Goal: Task Accomplishment & Management: Manage account settings

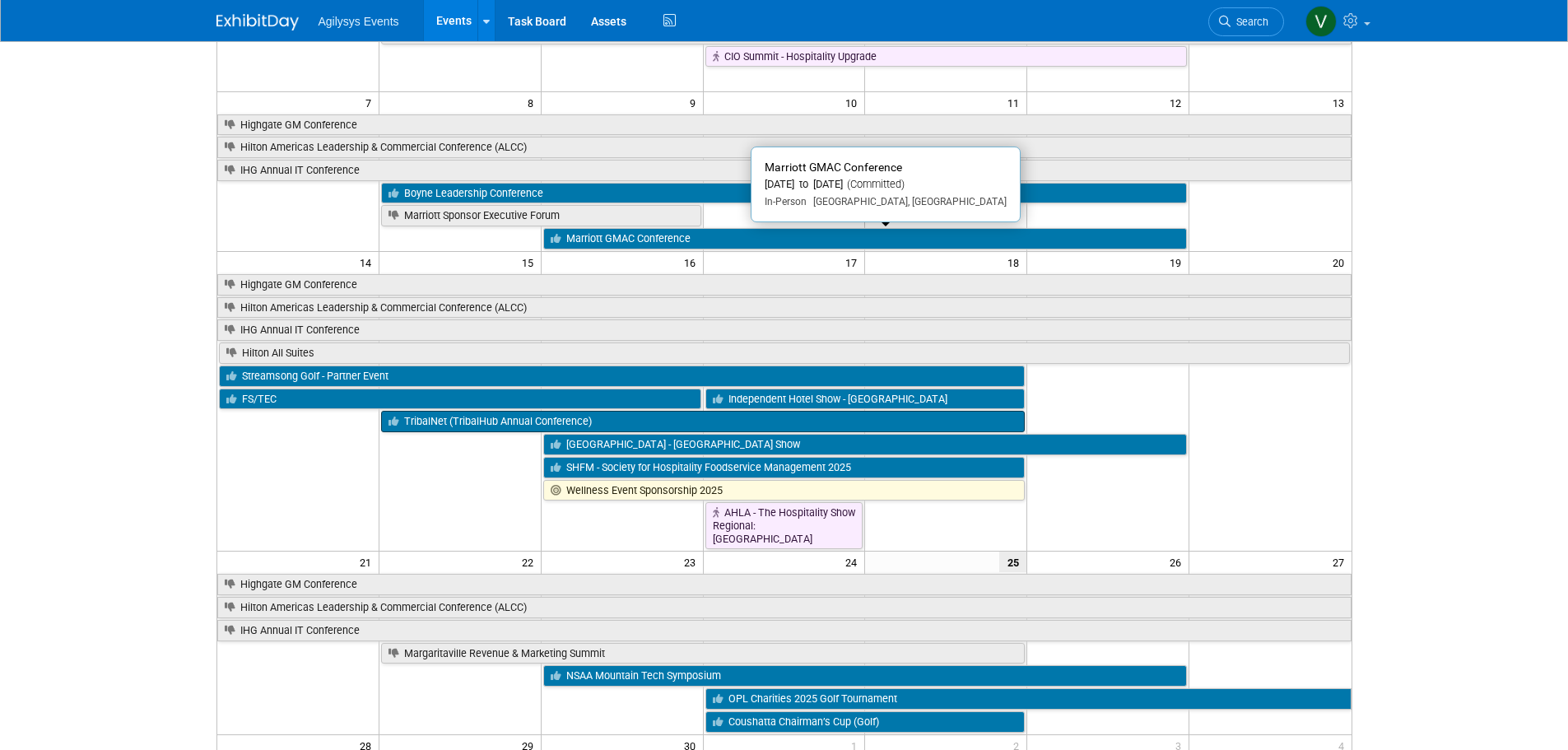
scroll to position [247, 0]
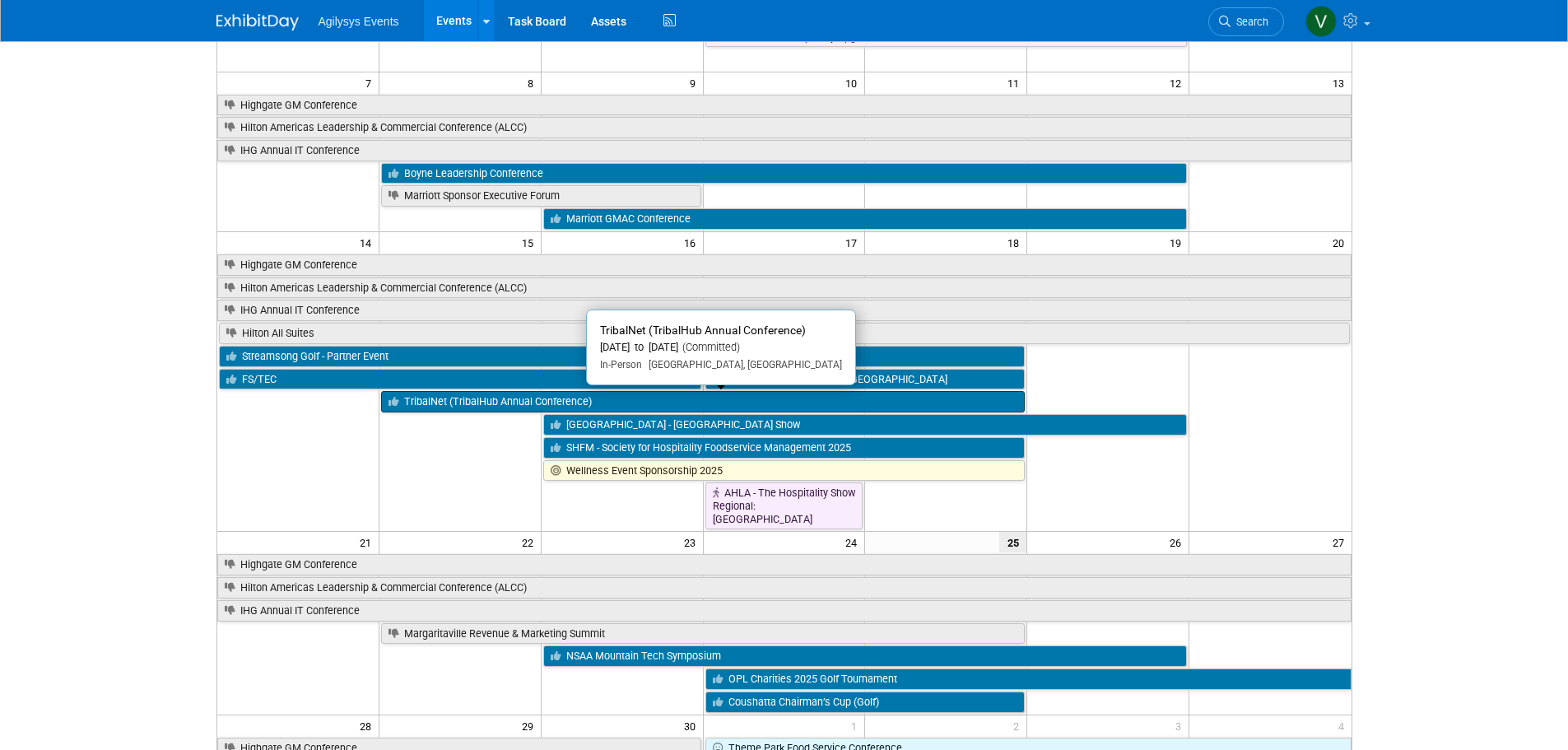
click at [500, 407] on link "TribalNet (TribalHub Annual Conference)" at bounding box center [703, 401] width 643 height 22
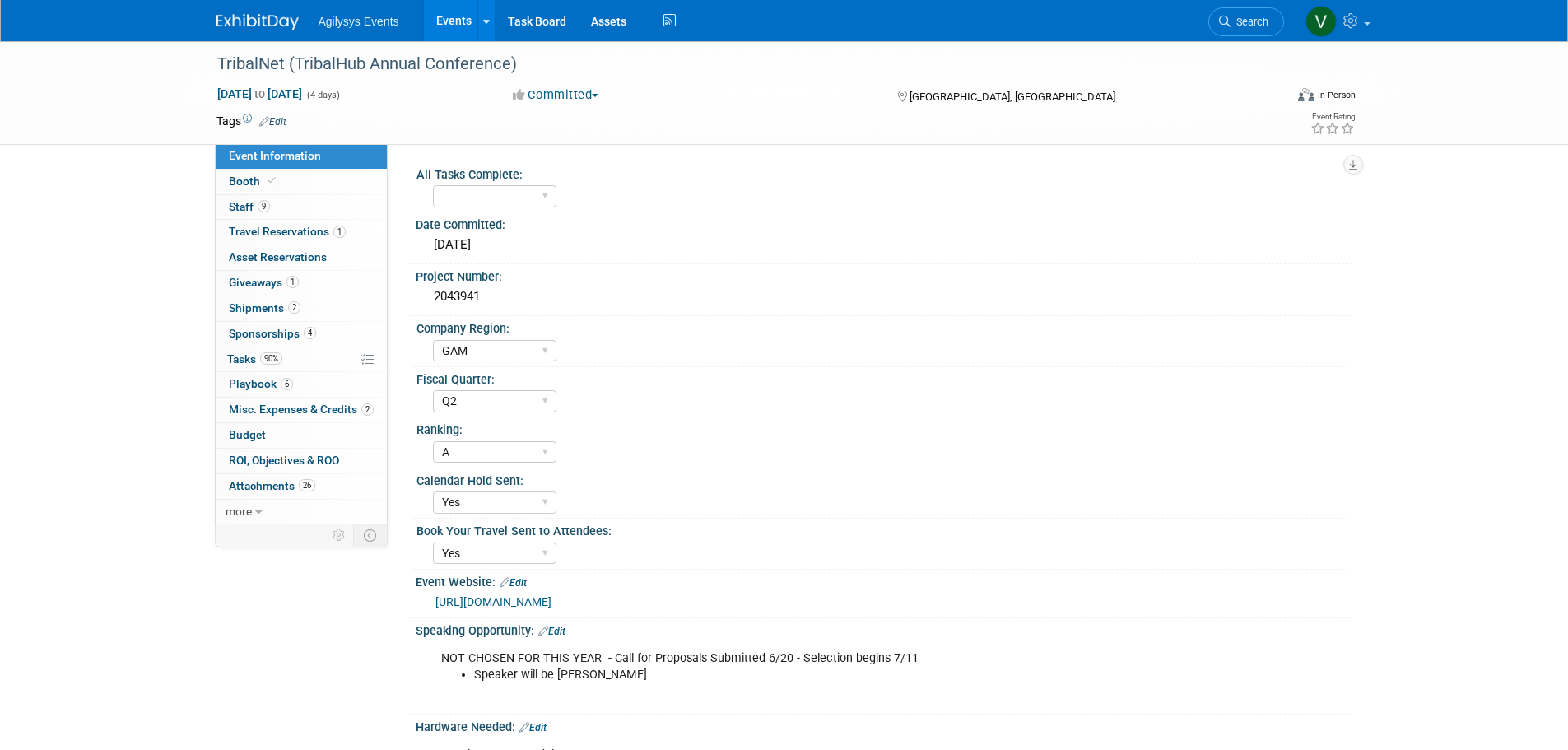
select select "GAM"
select select "Q2"
select select "A"
select select "Yes"
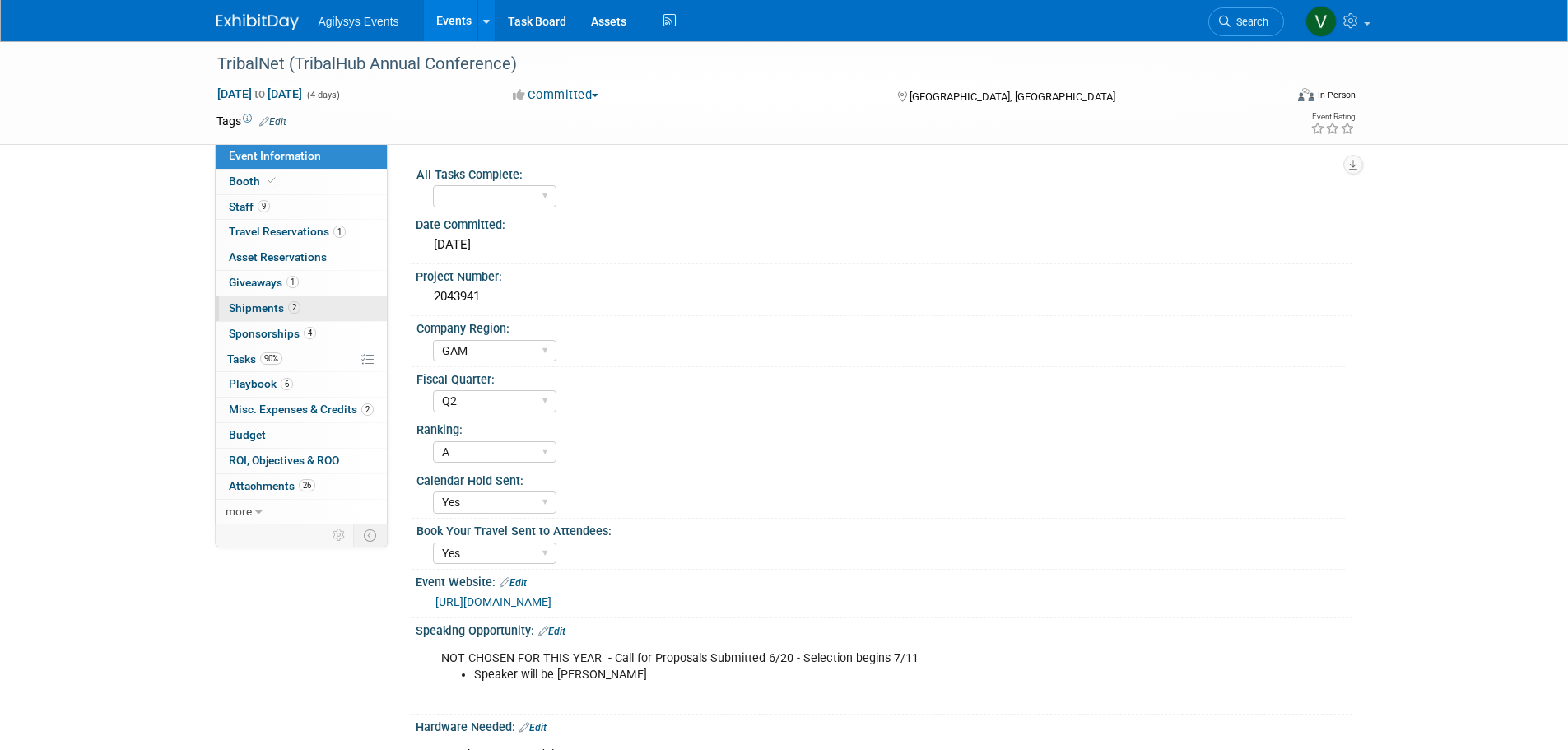
click at [256, 310] on span "Shipments 2" at bounding box center [265, 307] width 72 height 14
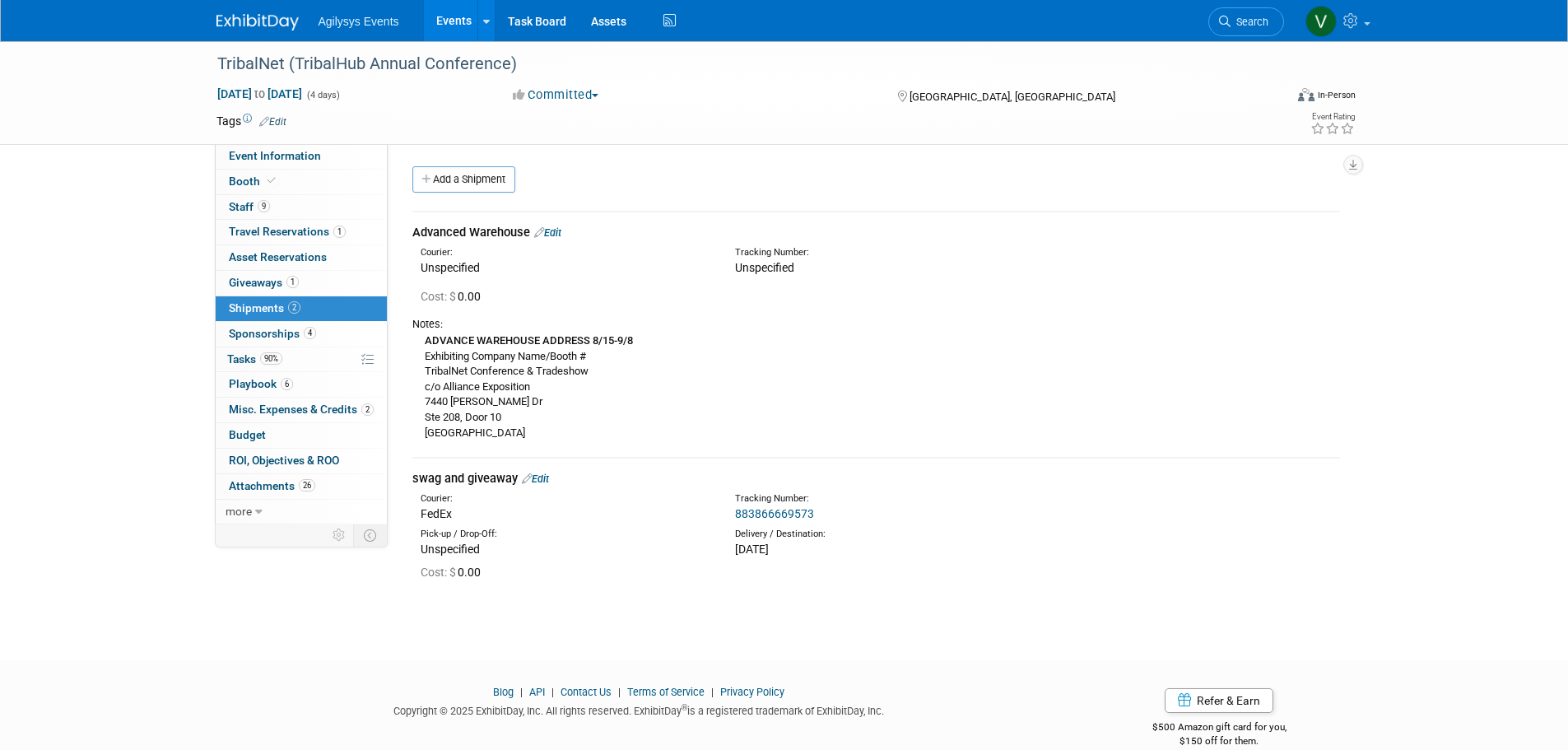
click at [256, 339] on link "4 Sponsorships 4" at bounding box center [301, 333] width 171 height 24
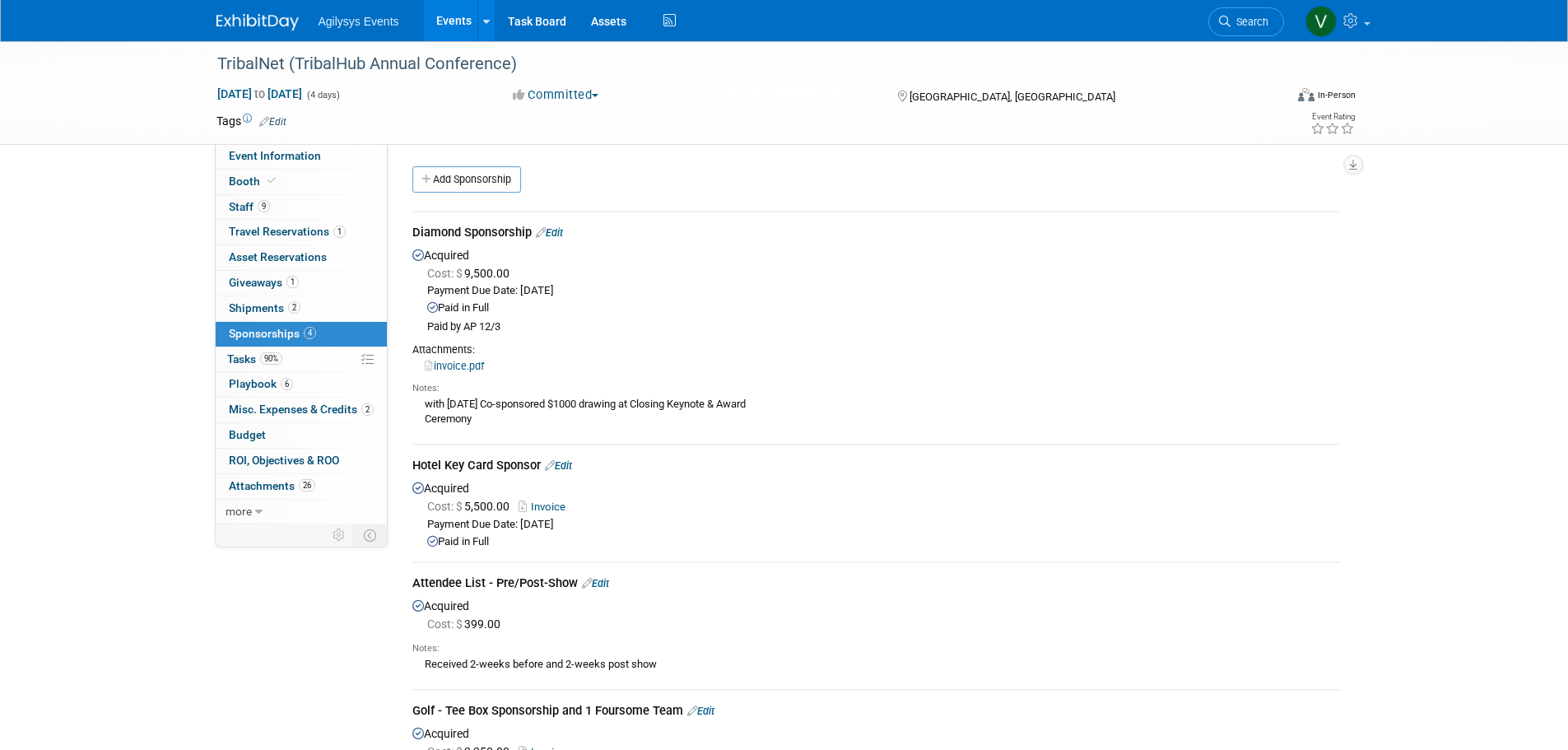
click at [476, 367] on link "invoice.pdf" at bounding box center [454, 366] width 59 height 13
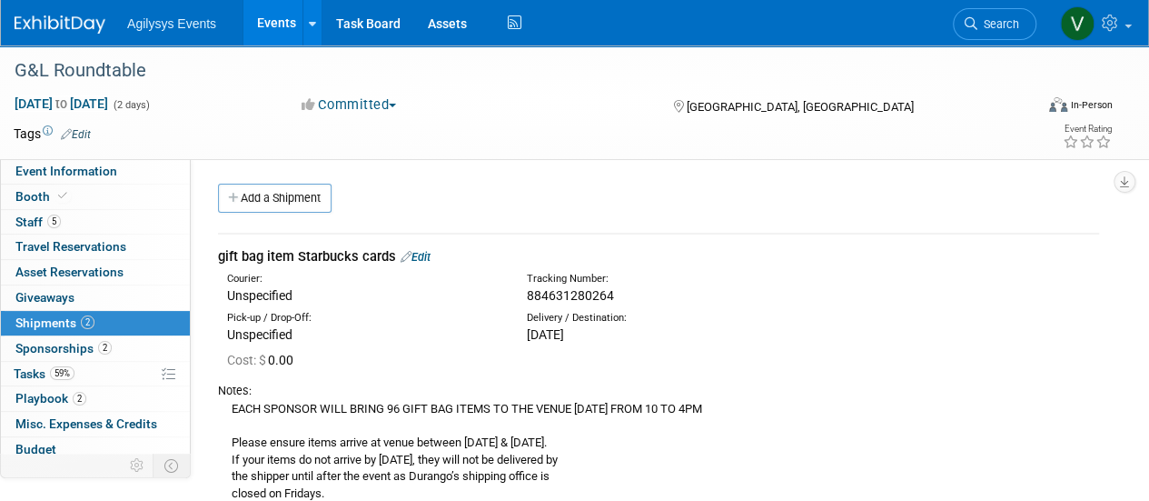
click at [88, 26] on img at bounding box center [60, 24] width 91 height 18
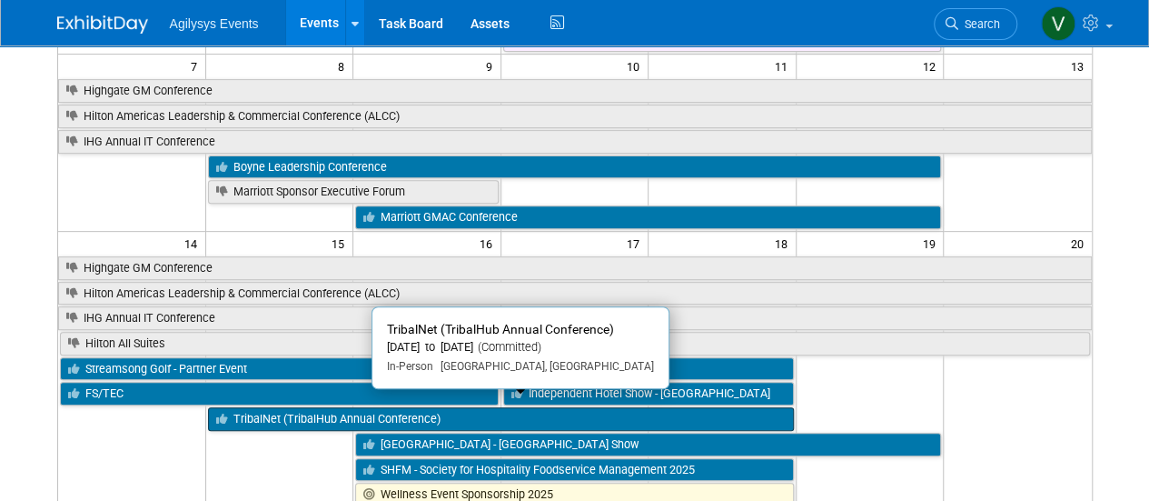
scroll to position [545, 0]
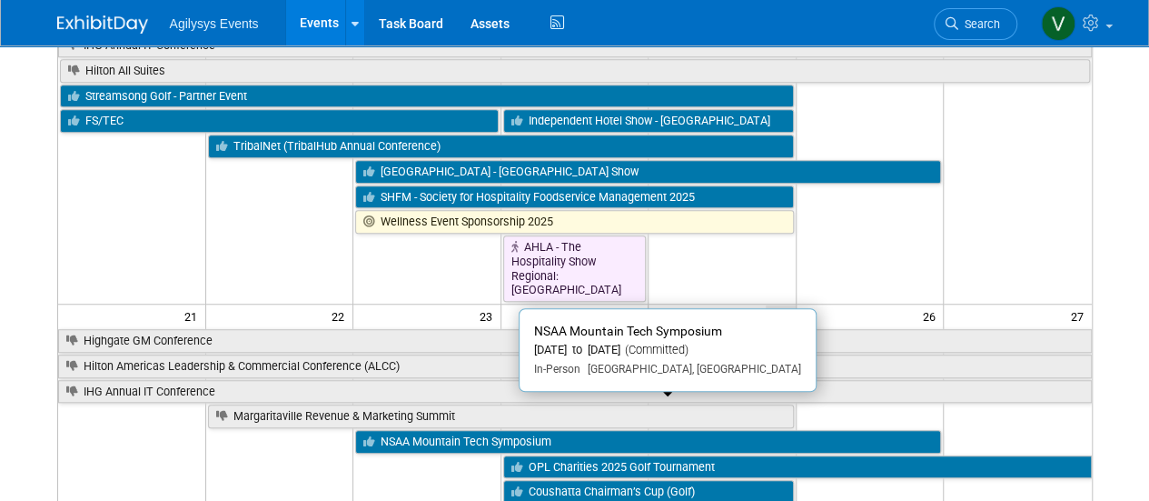
click at [449, 430] on link "NSAA Mountain Tech Symposium" at bounding box center [648, 442] width 586 height 24
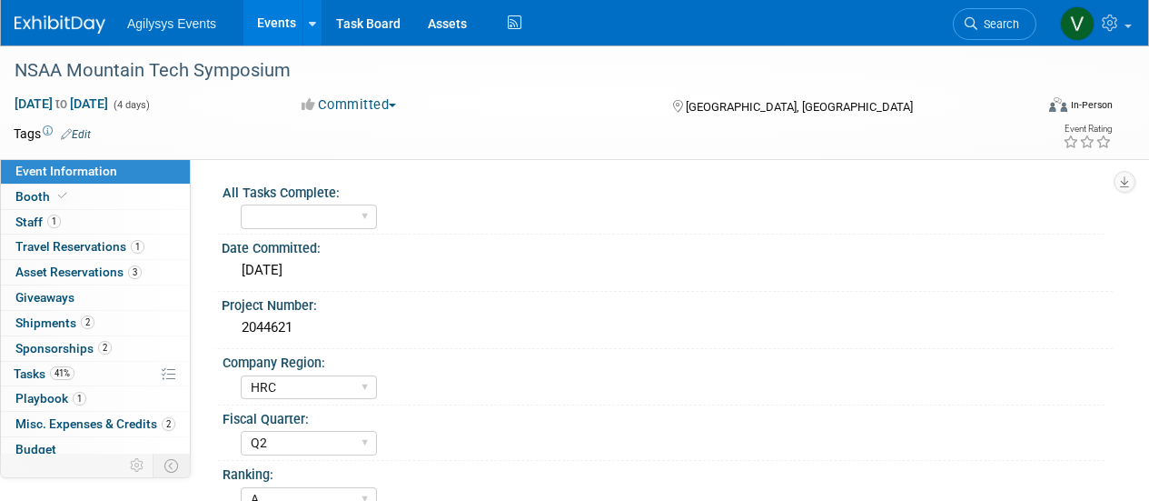
select select "HRC"
select select "Q2"
select select "A"
select select "Yes"
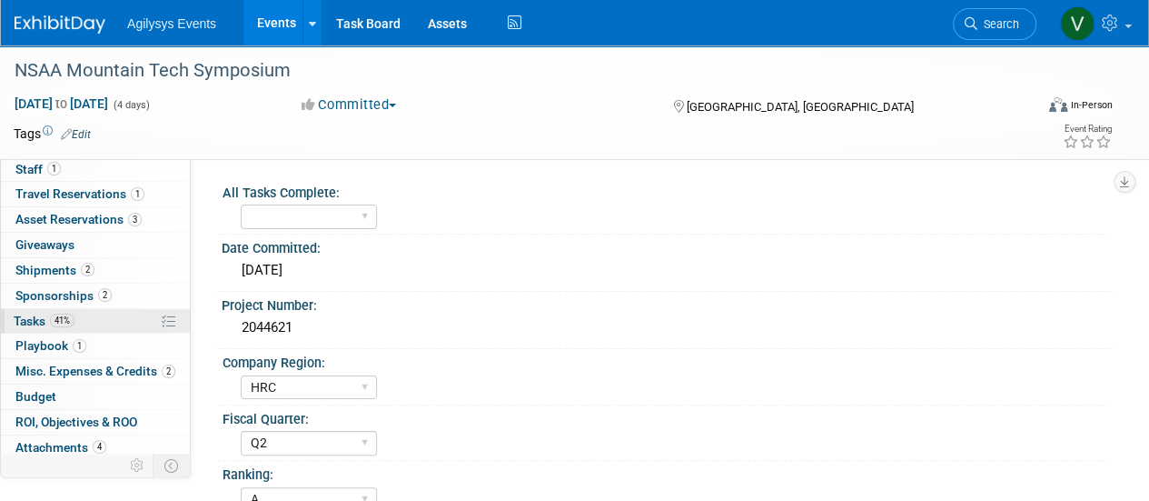
scroll to position [80, 0]
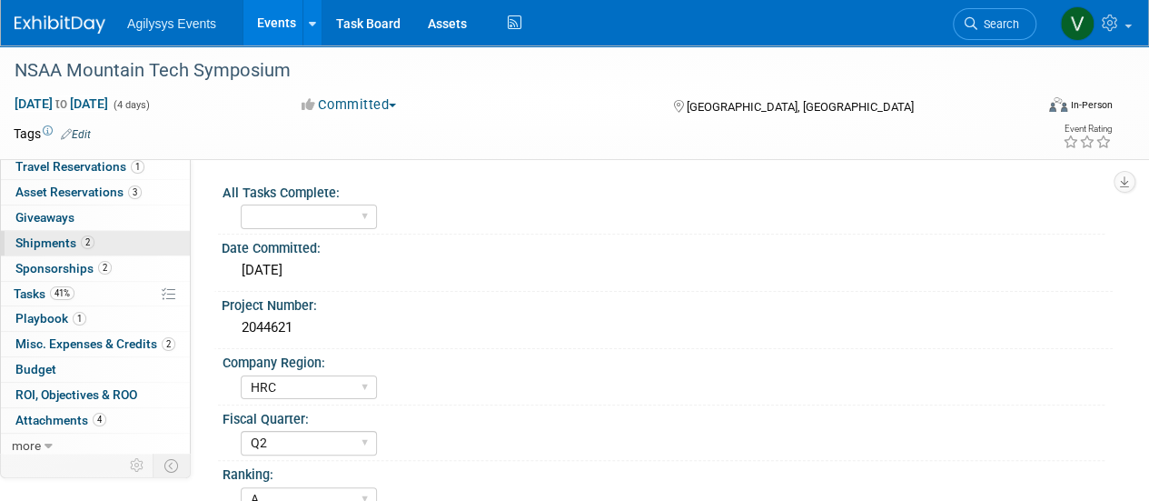
click at [71, 243] on span "Shipments 2" at bounding box center [54, 242] width 79 height 15
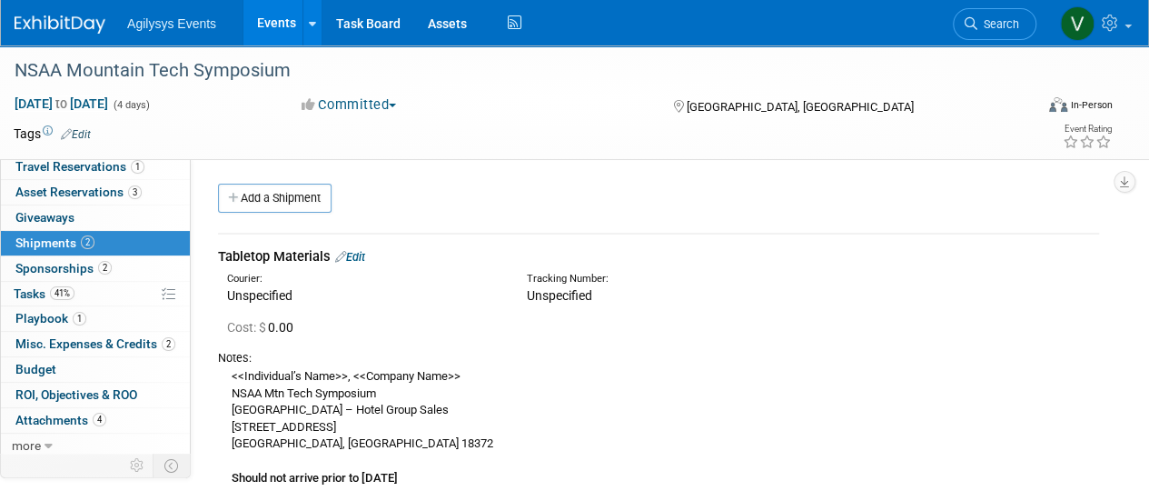
scroll to position [0, 0]
